Goal: Find contact information: Find contact information

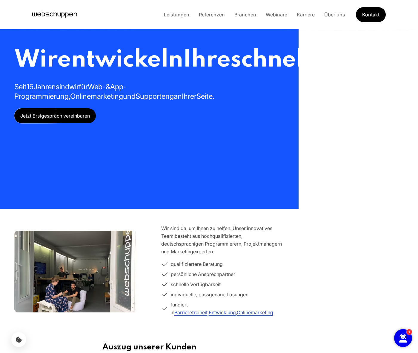
scroll to position [0, 399]
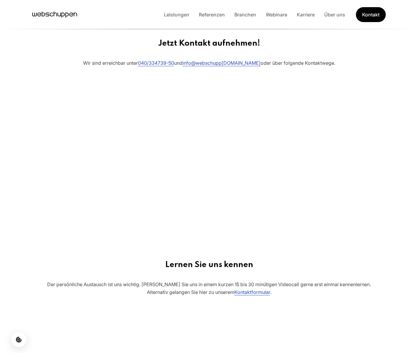
scroll to position [354, 0]
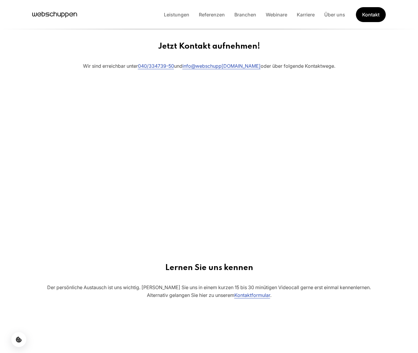
click at [384, 161] on div at bounding box center [209, 161] width 408 height 148
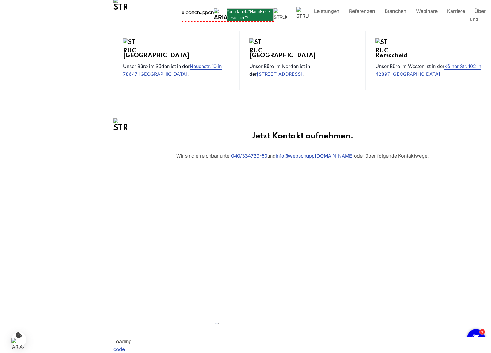
scroll to position [346, 0]
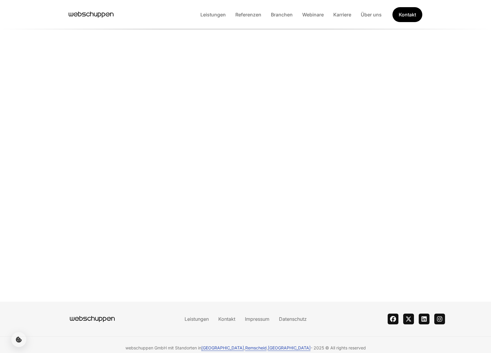
scroll to position [621, 0]
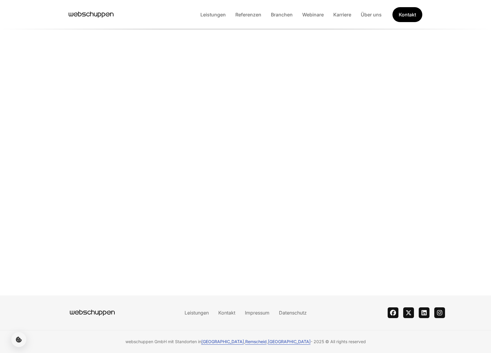
click at [338, 300] on div "Leistungen Kontakt Impressum Datenschutz theme switcher facebook twitter linked…" at bounding box center [245, 313] width 408 height 35
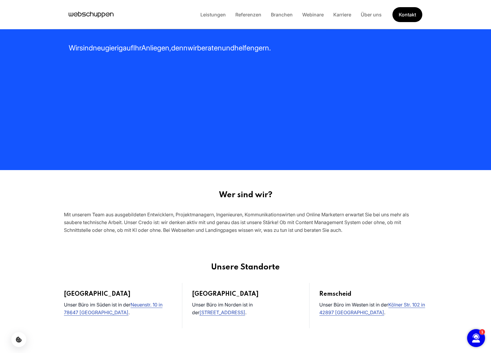
scroll to position [72, 0]
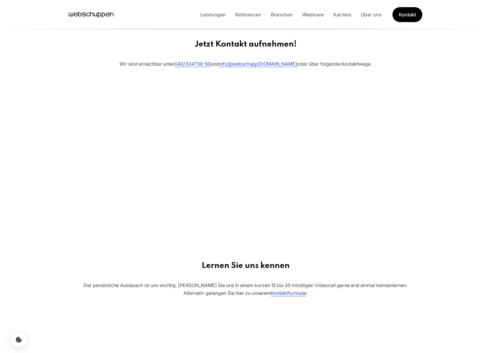
scroll to position [359, 0]
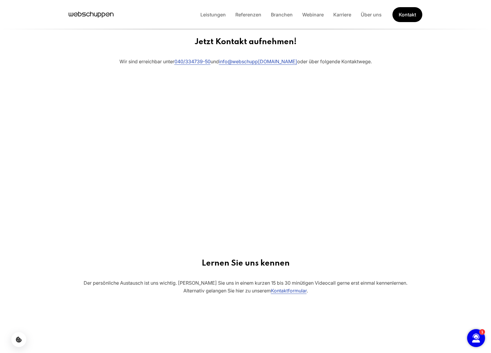
click at [146, 116] on div at bounding box center [245, 156] width 204 height 148
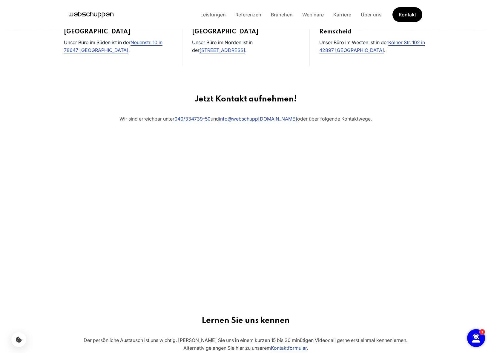
scroll to position [294, 0]
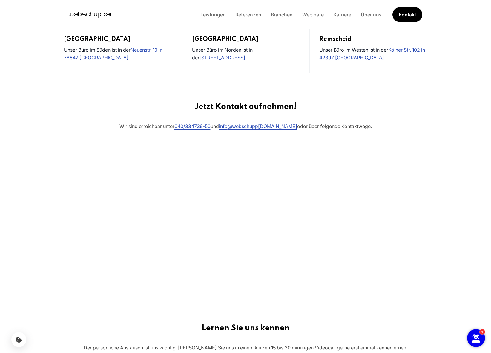
click at [154, 128] on p "Wir sind erreichbar unter 040/334739-50 und info @webschupp ch en.com oder über…" at bounding box center [245, 134] width 491 height 24
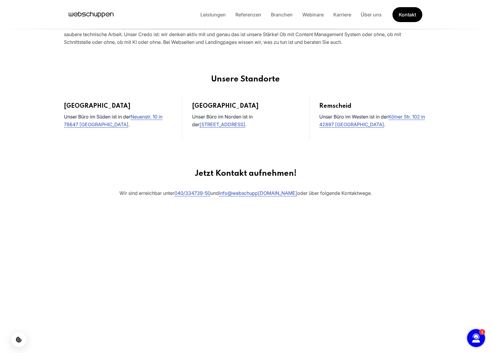
scroll to position [0, 0]
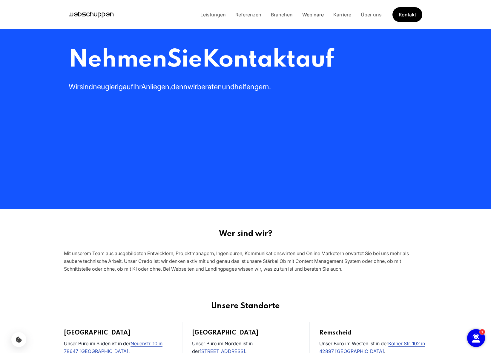
click at [318, 14] on link "Webinare" at bounding box center [312, 15] width 31 height 6
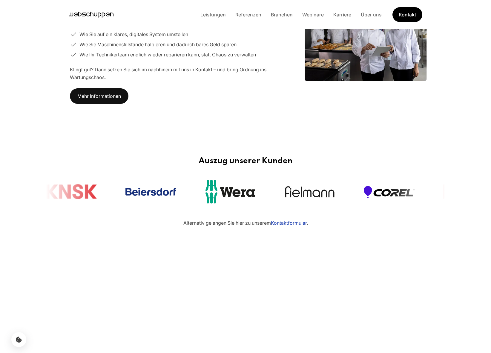
scroll to position [44, 0]
click at [461, 134] on section "Stillstandzeiten um 50% reduzieren! In 3 Schritten zu einem Reparaturprozess, d…" at bounding box center [245, 41] width 491 height 202
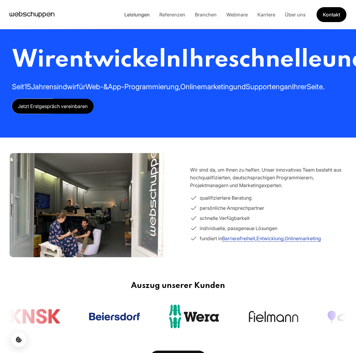
click at [125, 14] on link "Leistungen" at bounding box center [136, 15] width 35 height 6
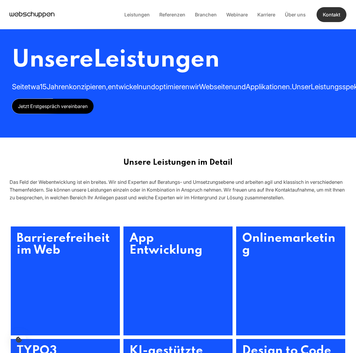
click at [327, 16] on link "Kontakt" at bounding box center [331, 15] width 30 height 16
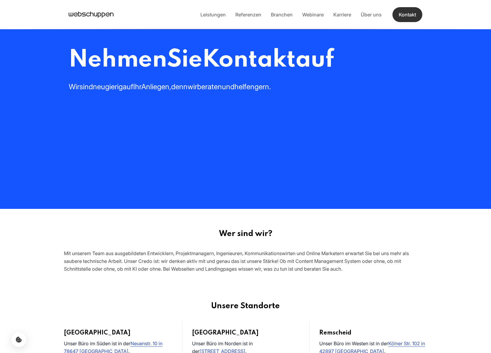
click at [407, 12] on link "Kontakt" at bounding box center [407, 14] width 30 height 15
click at [408, 18] on link "Kontakt" at bounding box center [407, 14] width 30 height 15
click at [366, 11] on li "Über uns" at bounding box center [371, 15] width 30 height 8
click at [366, 14] on link "Über uns" at bounding box center [371, 15] width 30 height 6
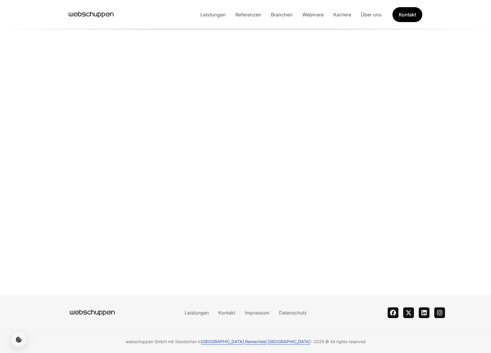
scroll to position [69, 0]
click at [231, 314] on link "Kontakt" at bounding box center [227, 313] width 27 height 6
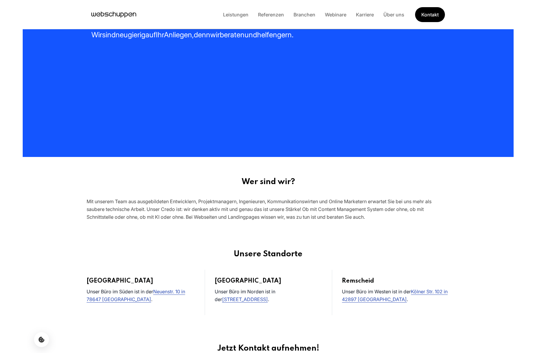
scroll to position [0, 0]
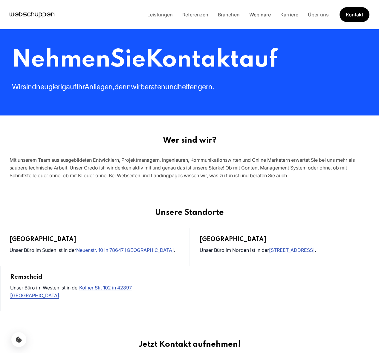
click at [257, 15] on link "Webinare" at bounding box center [259, 15] width 31 height 6
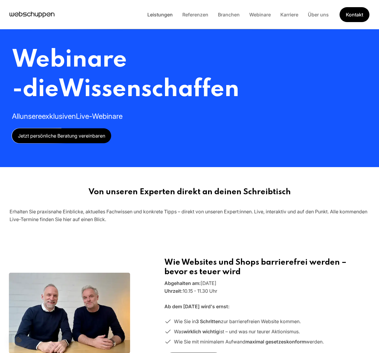
click at [169, 14] on link "Leistungen" at bounding box center [159, 15] width 35 height 6
